Goal: Information Seeking & Learning: Check status

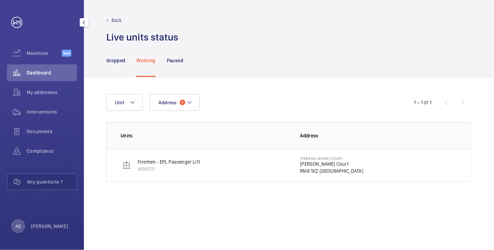
click at [50, 70] on span "Dashboard" at bounding box center [52, 72] width 50 height 7
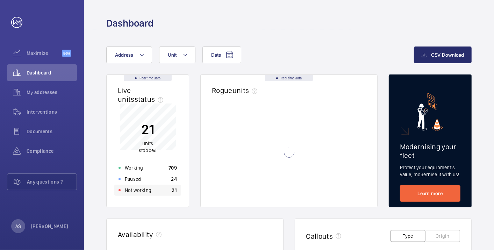
click at [164, 192] on div "Not working 21" at bounding box center [147, 190] width 67 height 11
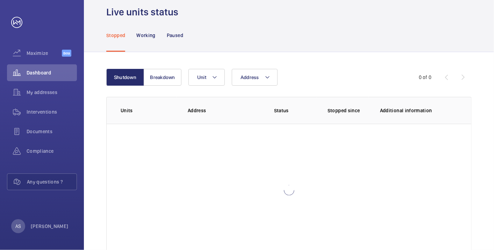
scroll to position [48, 0]
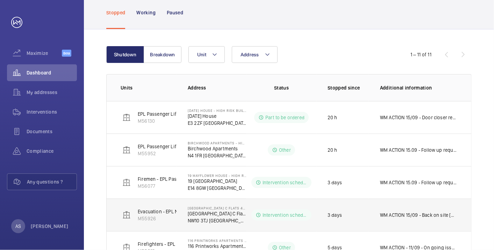
scroll to position [272, 0]
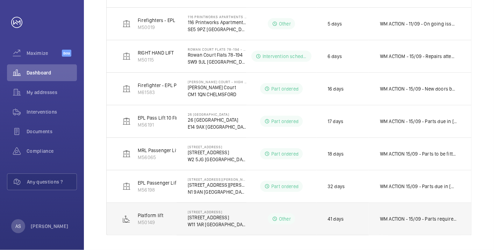
click at [394, 220] on p "WM ACTION - 15/09 - Parts required, chasing eta 12/09 - Access gained parts req…" at bounding box center [418, 219] width 77 height 7
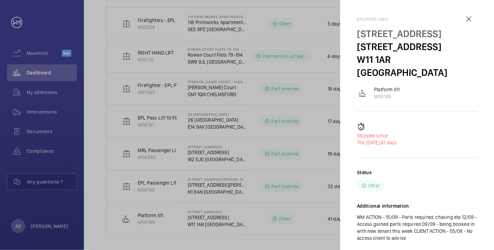
click at [184, 122] on div at bounding box center [247, 125] width 494 height 250
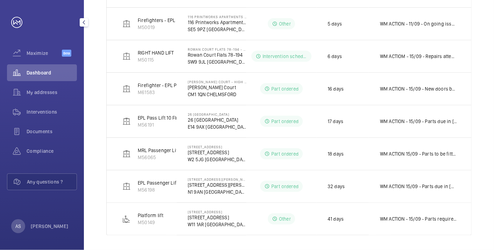
click at [54, 74] on span "Dashboard" at bounding box center [52, 72] width 50 height 7
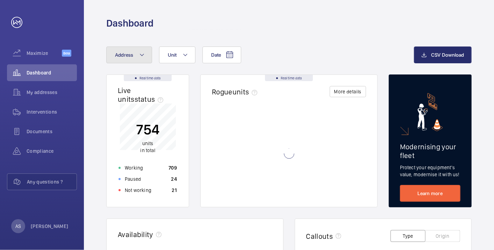
click at [121, 54] on span "Address" at bounding box center [124, 55] width 19 height 6
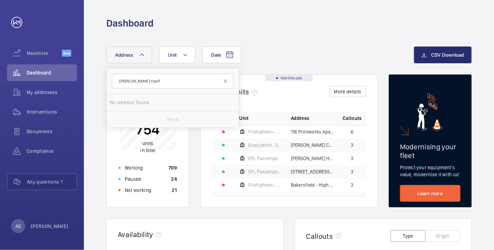
type input "[PERSON_NAME] court"
click at [141, 100] on span "[PERSON_NAME]" at bounding box center [143, 103] width 37 height 6
drag, startPoint x: 141, startPoint y: 99, endPoint x: 147, endPoint y: 108, distance: 10.8
click at [147, 108] on label "[PERSON_NAME] [STREET_ADDRESS][PERSON_NAME]" at bounding box center [168, 102] width 122 height 17
click at [124, 108] on input "[PERSON_NAME] [STREET_ADDRESS][PERSON_NAME]" at bounding box center [117, 103] width 14 height 14
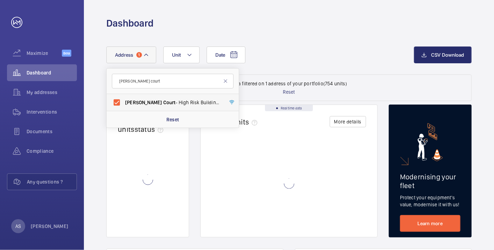
click at [143, 101] on span "[PERSON_NAME]" at bounding box center [143, 103] width 37 height 6
click at [124, 101] on input "[PERSON_NAME] [STREET_ADDRESS][PERSON_NAME]" at bounding box center [117, 103] width 14 height 14
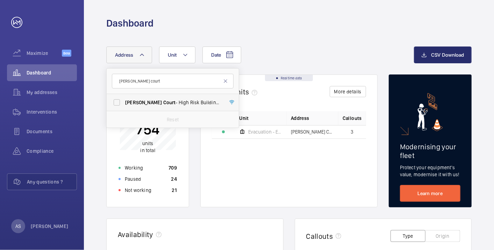
click at [144, 103] on span "[PERSON_NAME]" at bounding box center [143, 103] width 37 height 6
click at [124, 103] on input "[PERSON_NAME] [STREET_ADDRESS][PERSON_NAME]" at bounding box center [117, 103] width 14 height 14
checkbox input "true"
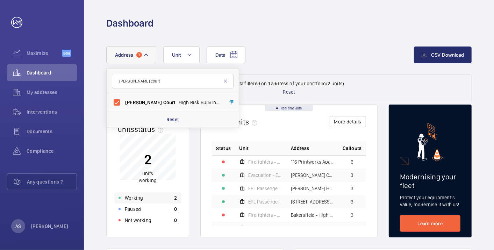
click at [150, 199] on div "Working 2" at bounding box center [147, 197] width 67 height 11
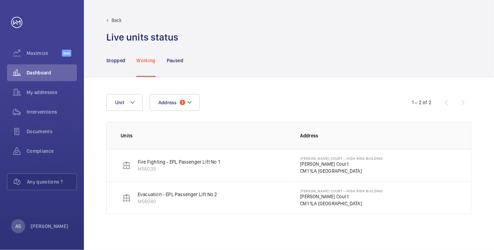
click at [304, 163] on p "[PERSON_NAME] Court" at bounding box center [342, 164] width 83 height 7
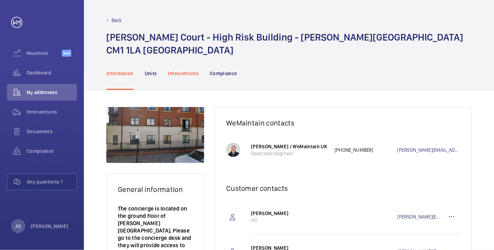
click at [184, 79] on div "Interventions" at bounding box center [183, 73] width 31 height 33
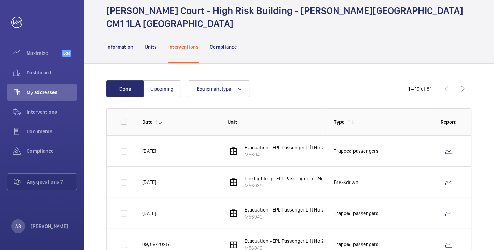
scroll to position [39, 0]
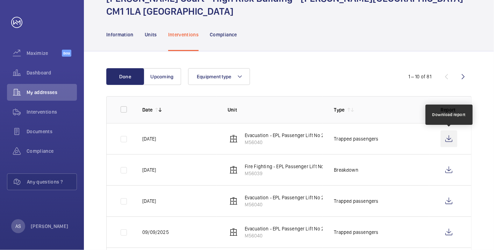
click at [451, 136] on wm-front-icon-button at bounding box center [449, 139] width 17 height 17
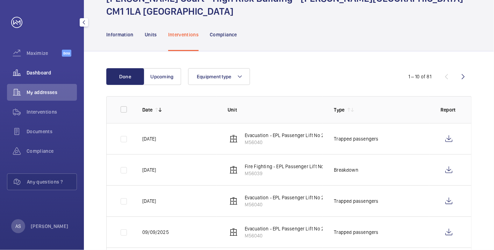
drag, startPoint x: 37, startPoint y: 77, endPoint x: 61, endPoint y: 74, distance: 24.1
click at [37, 77] on div "Dashboard" at bounding box center [42, 72] width 70 height 17
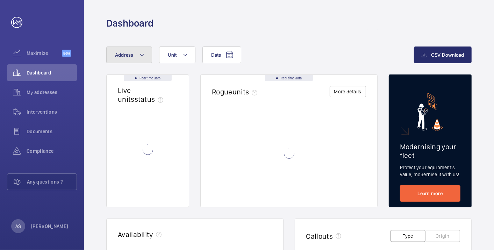
click at [111, 60] on button "Address" at bounding box center [129, 55] width 46 height 17
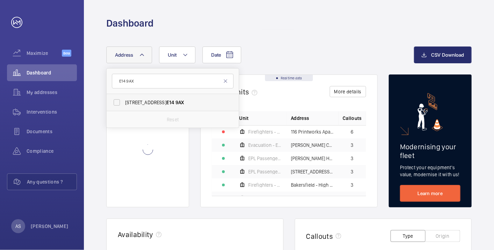
type input "E14 9AX"
click at [155, 104] on span "[STREET_ADDRESS]" at bounding box center [173, 102] width 96 height 7
click at [124, 104] on input "[STREET_ADDRESS]" at bounding box center [117, 103] width 14 height 14
checkbox input "true"
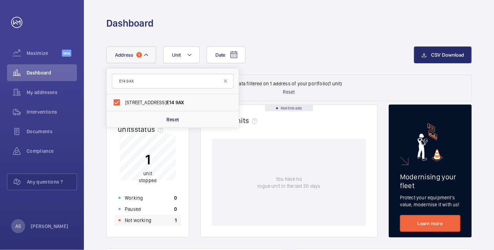
click at [162, 220] on div "Not working 1" at bounding box center [147, 220] width 67 height 11
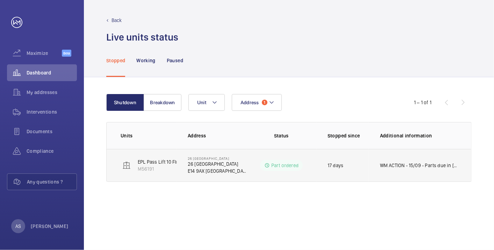
click at [419, 168] on p "WM ACTION - 15/09 - Parts due in [DATE] - Drive and encoder due in [DATE] 09/09…" at bounding box center [418, 165] width 77 height 7
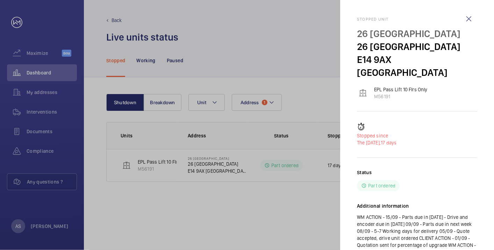
click at [28, 69] on div at bounding box center [247, 125] width 494 height 250
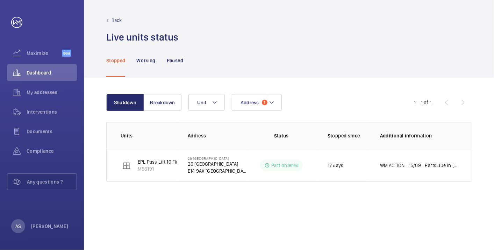
drag, startPoint x: 38, startPoint y: 74, endPoint x: 54, endPoint y: 74, distance: 16.1
click at [38, 74] on mat-sidenav-container "Maximize Beta Dashboard My addresses Interventions Documents Compliance Any que…" at bounding box center [247, 125] width 494 height 250
click at [54, 73] on span "Dashboard" at bounding box center [52, 72] width 50 height 7
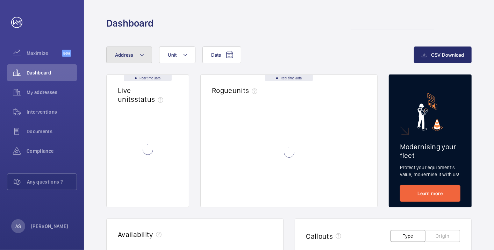
click at [129, 55] on span "Address" at bounding box center [124, 55] width 19 height 6
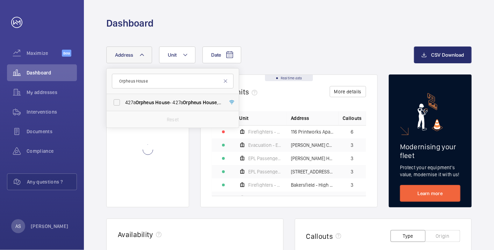
type input "Orpheus House"
click at [152, 104] on span "Orpheus" at bounding box center [145, 103] width 19 height 6
click at [124, 104] on input "[STREET_ADDRESS]" at bounding box center [117, 103] width 14 height 14
checkbox input "true"
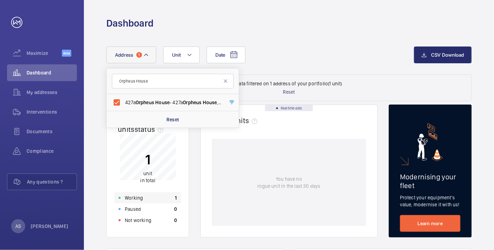
click at [160, 198] on div "Working 1" at bounding box center [147, 197] width 67 height 11
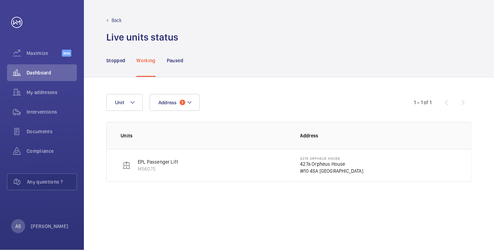
click at [325, 176] on td "[STREET_ADDRESS]" at bounding box center [380, 165] width 183 height 33
click at [320, 168] on p "W10 4SA [GEOGRAPHIC_DATA]" at bounding box center [332, 171] width 63 height 7
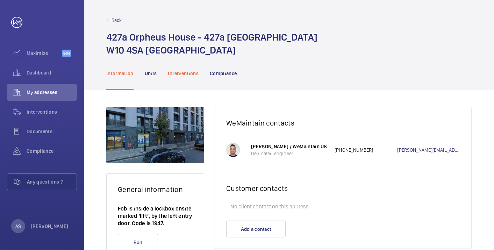
click at [186, 71] on p "Interventions" at bounding box center [183, 73] width 31 height 7
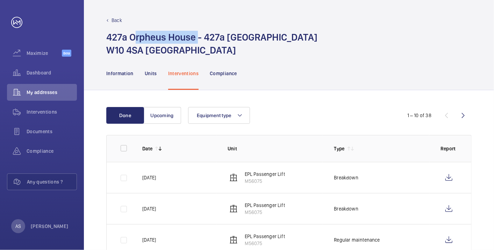
drag, startPoint x: 133, startPoint y: 35, endPoint x: 198, endPoint y: 34, distance: 64.7
click at [198, 34] on h1 "[STREET_ADDRESS]" at bounding box center [211, 44] width 211 height 26
copy h1 "rpheus House"
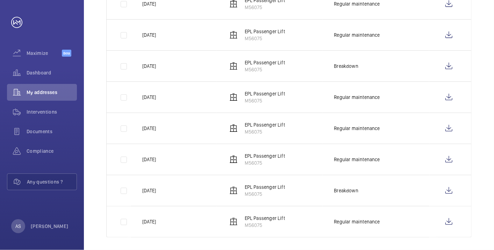
scroll to position [239, 0]
